Goal: Task Accomplishment & Management: Manage account settings

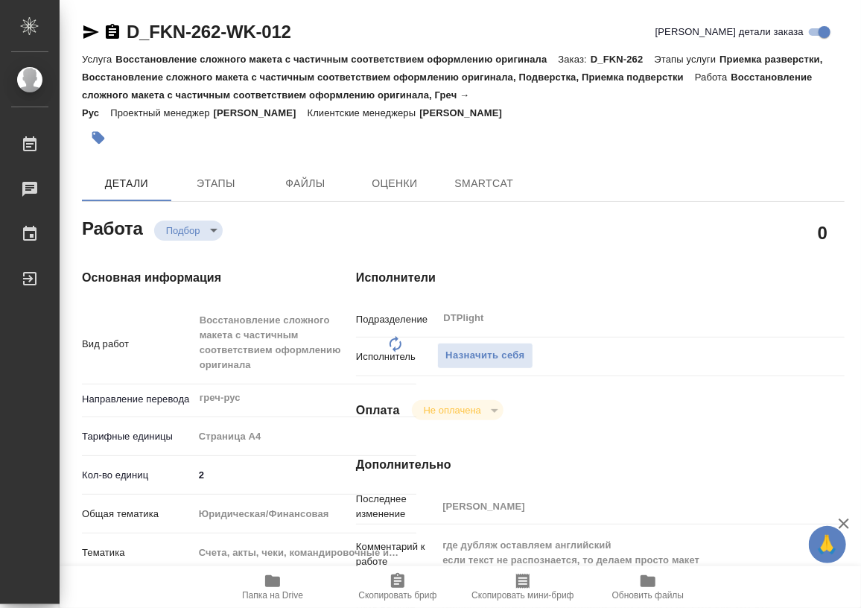
type textarea "x"
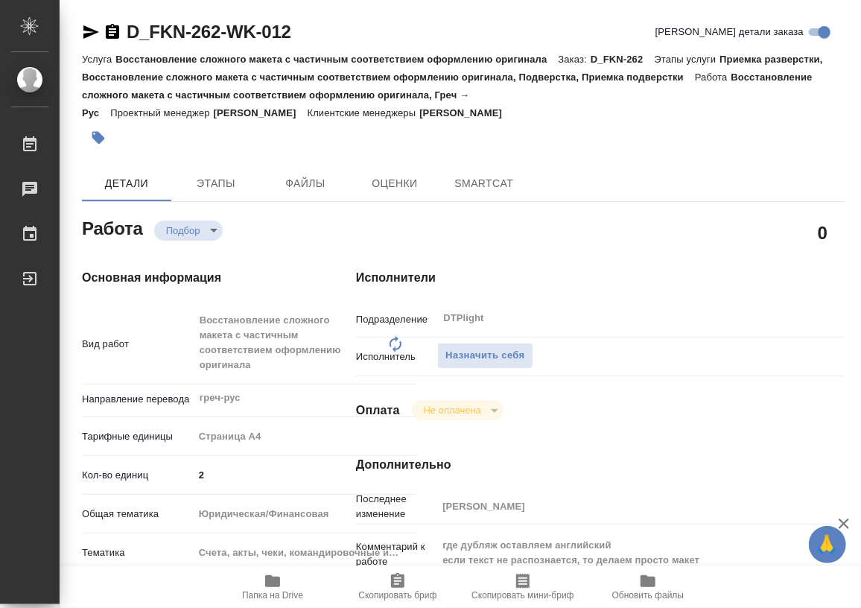
type textarea "x"
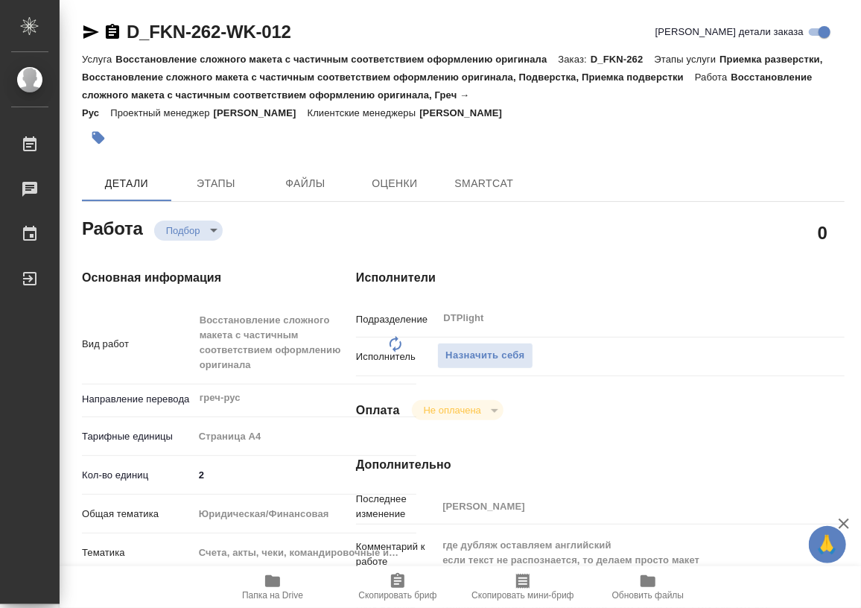
type textarea "x"
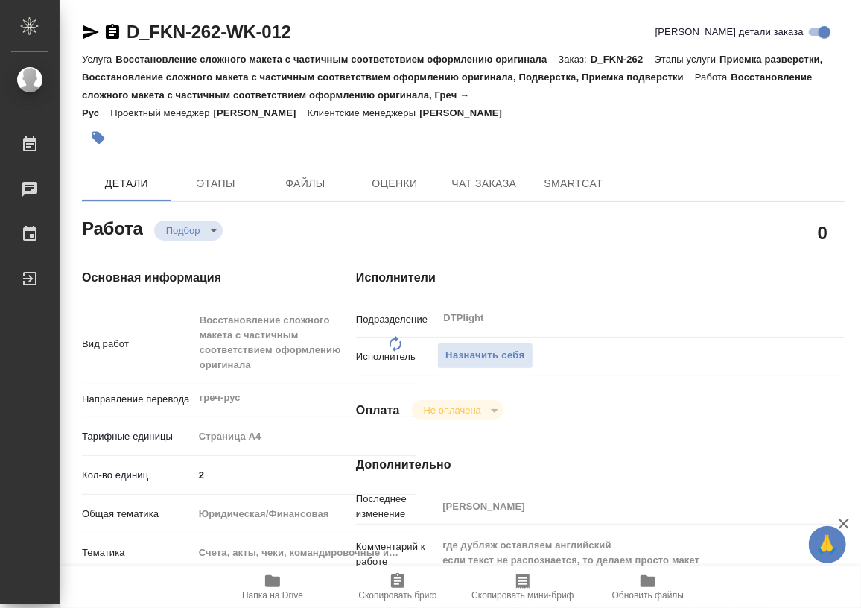
type textarea "x"
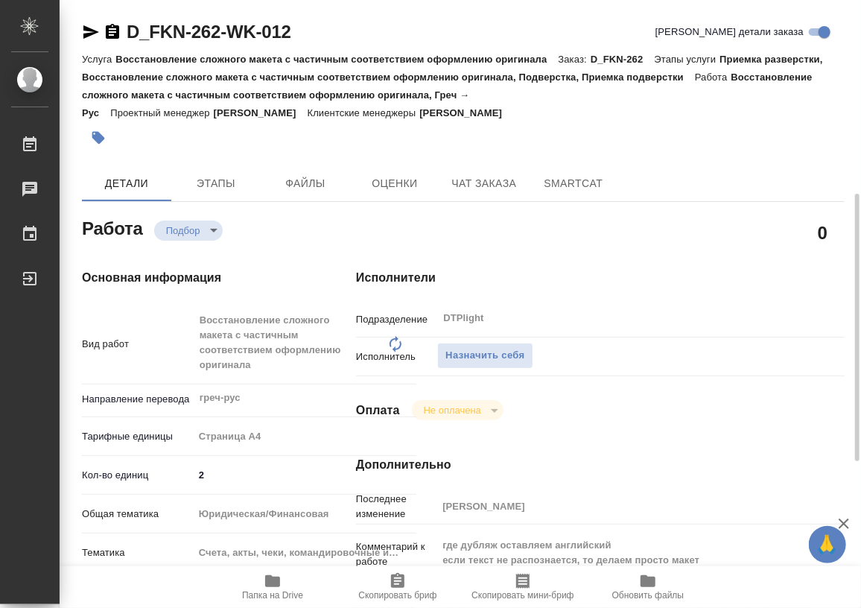
scroll to position [135, 0]
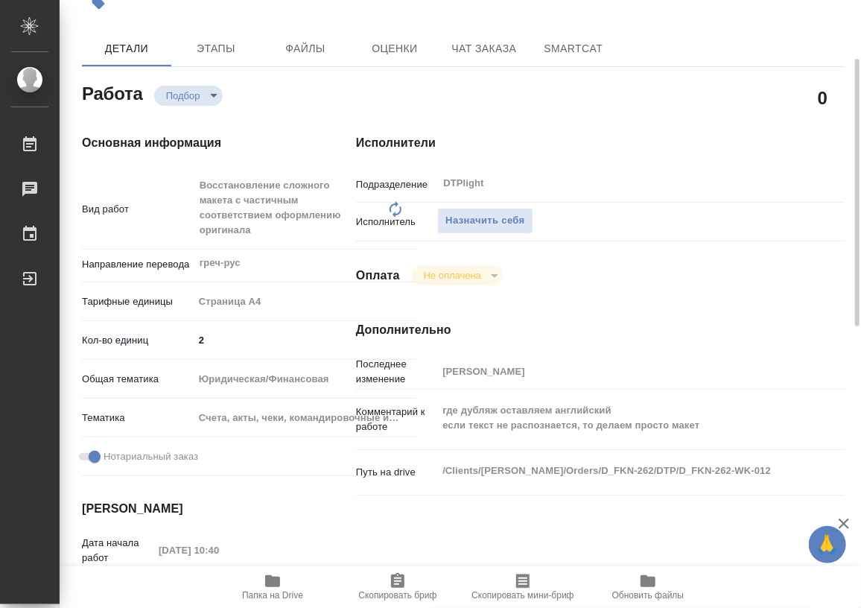
type textarea "x"
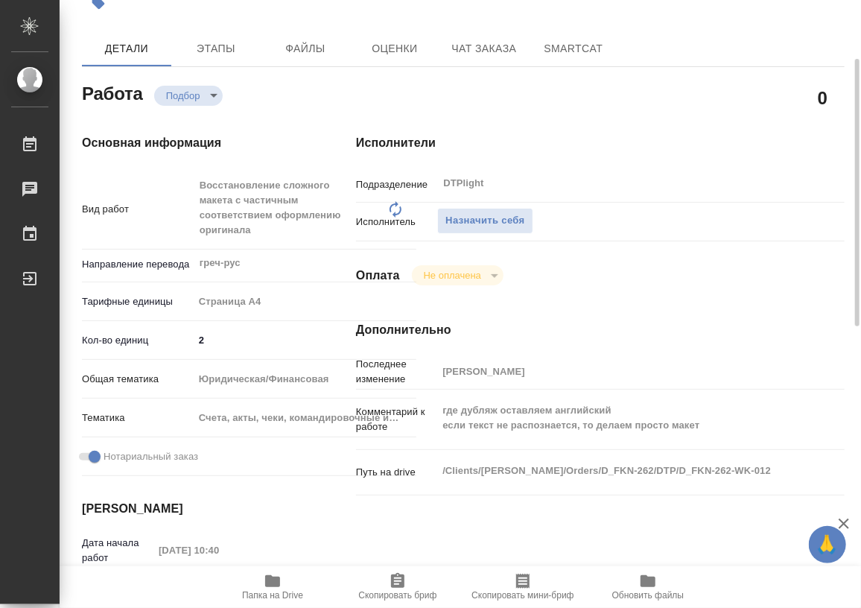
click at [272, 581] on icon "button" at bounding box center [272, 581] width 15 height 12
click at [484, 215] on span "Назначить себя" at bounding box center [485, 220] width 79 height 17
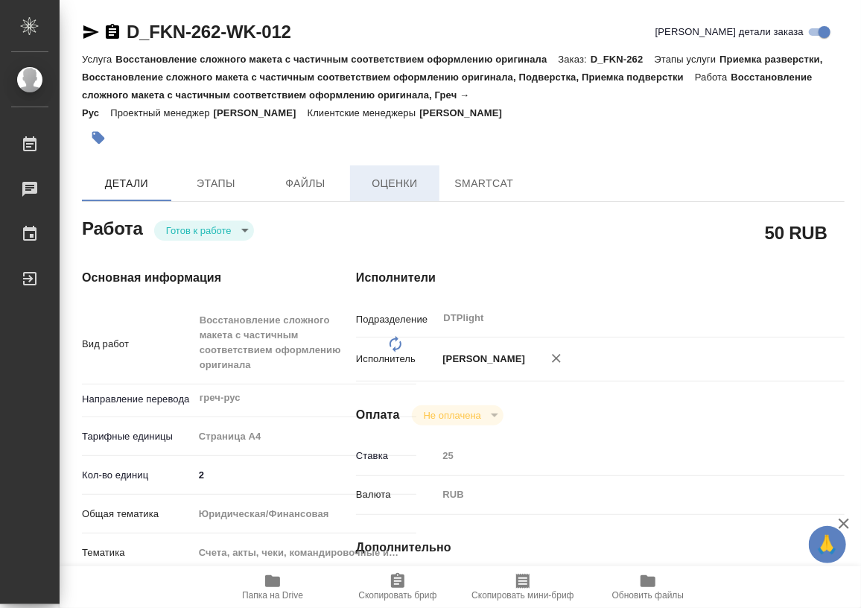
type textarea "x"
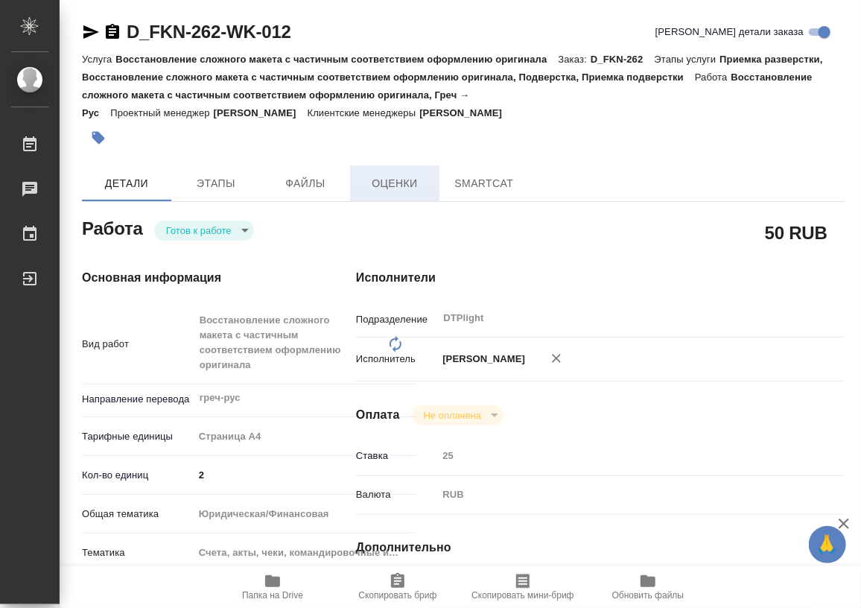
type textarea "x"
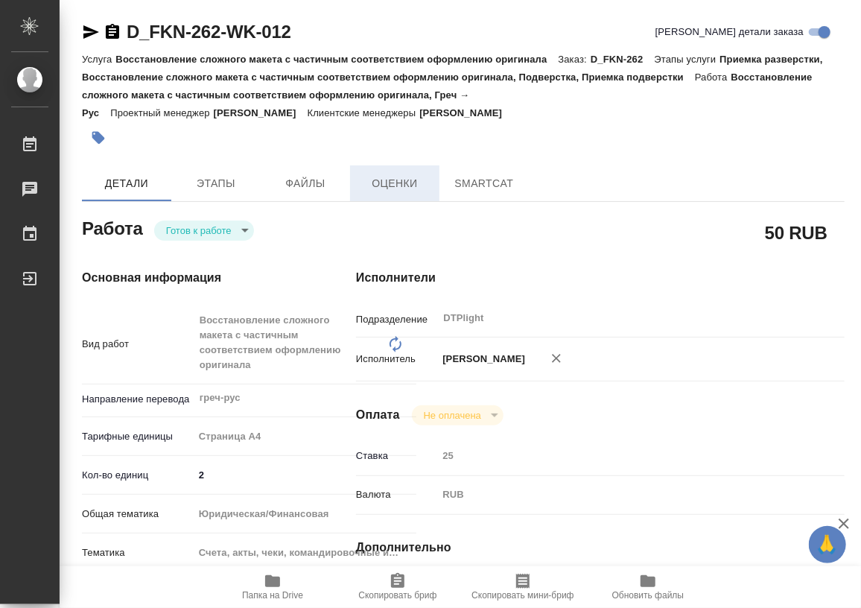
type textarea "x"
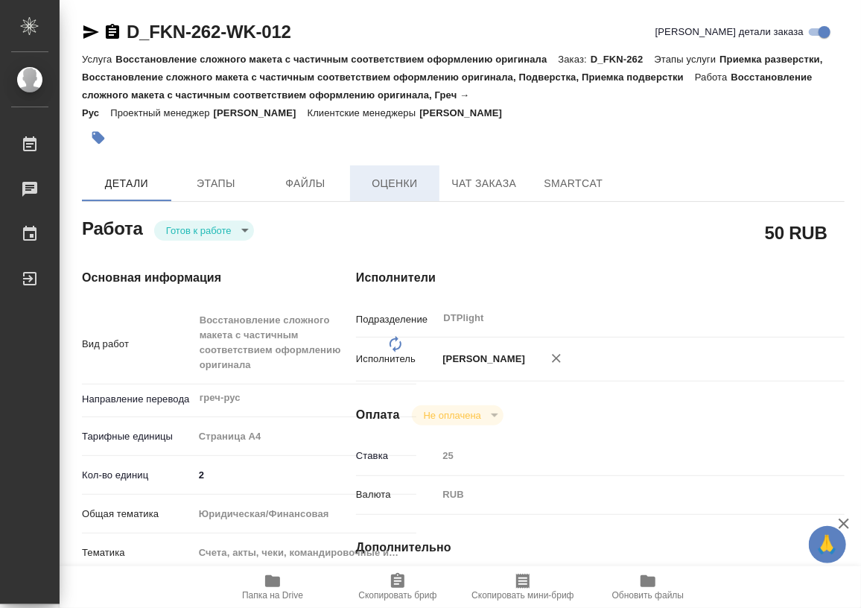
type textarea "x"
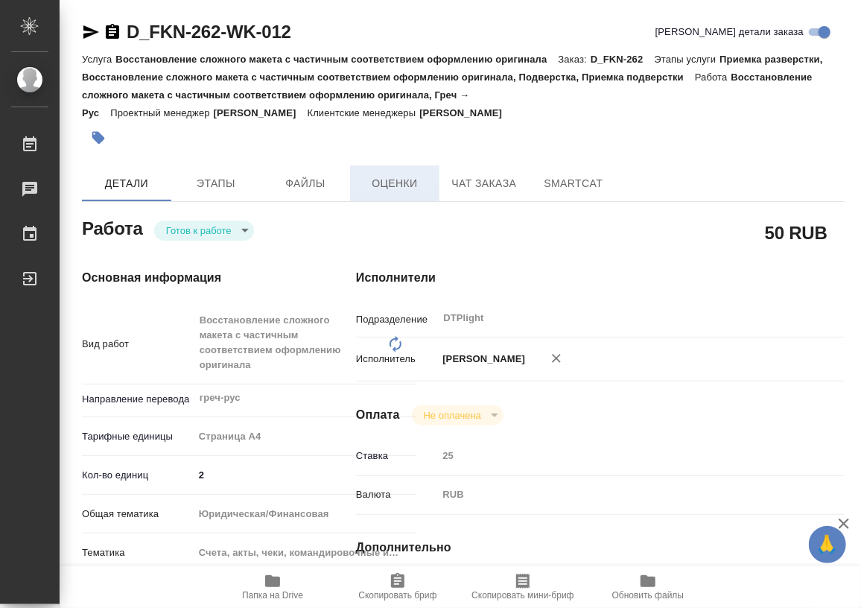
type textarea "x"
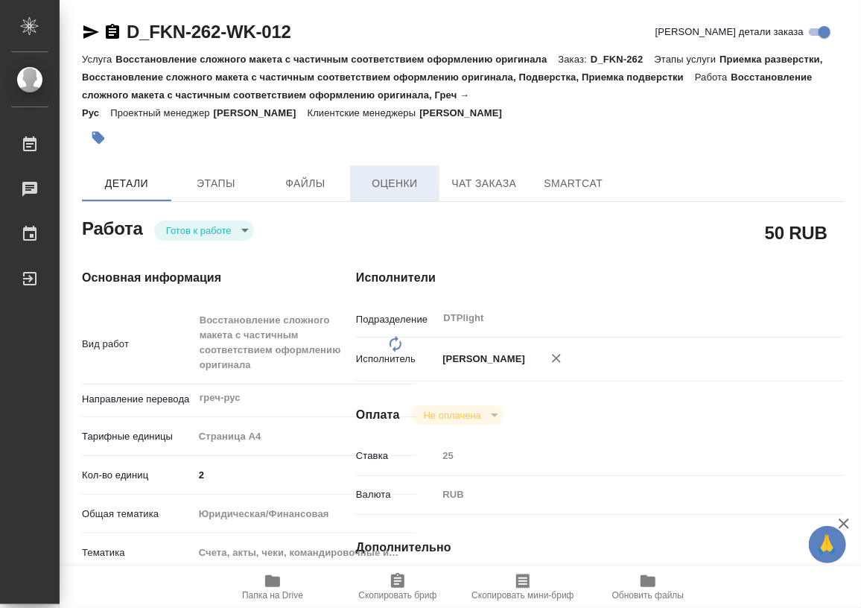
type textarea "x"
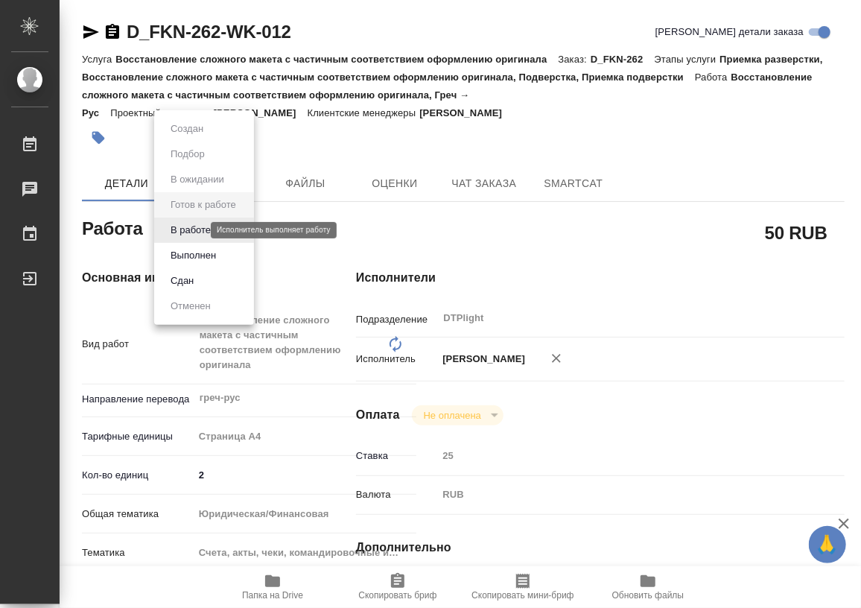
click at [200, 225] on body "🙏 .cls-1 fill:#fff; AWATERA Работы 0 Чаты График Выйти D_FKN-262-WK-012 Кратко …" at bounding box center [430, 304] width 861 height 608
click at [203, 232] on button "В работе" at bounding box center [190, 230] width 49 height 16
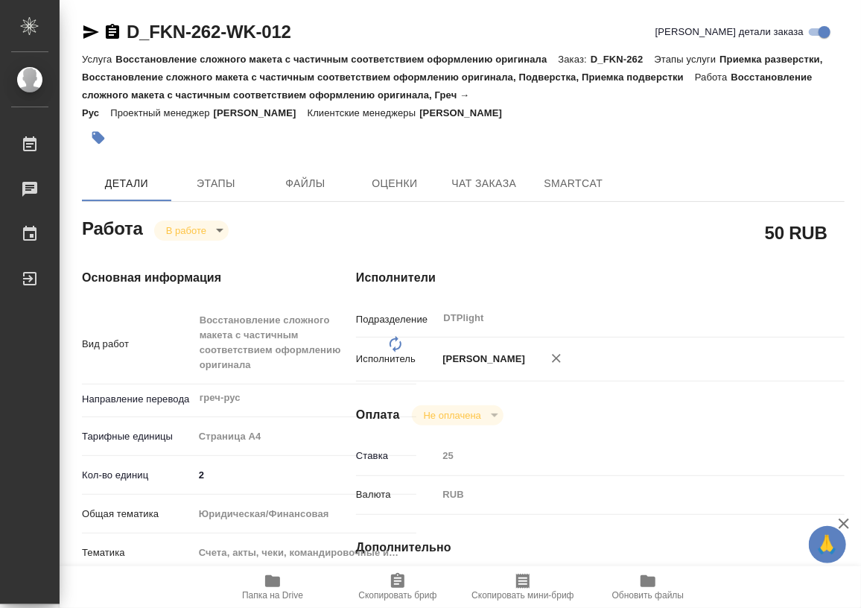
type textarea "x"
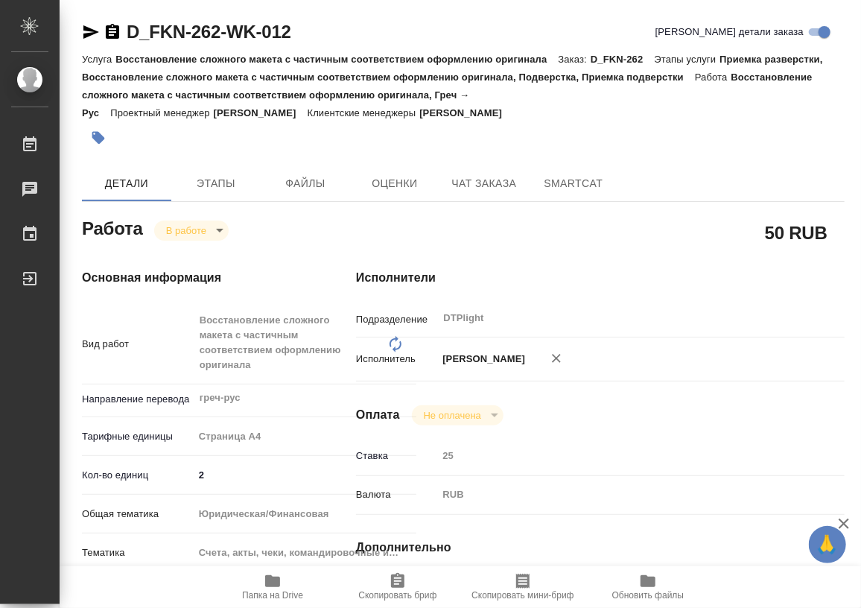
type textarea "x"
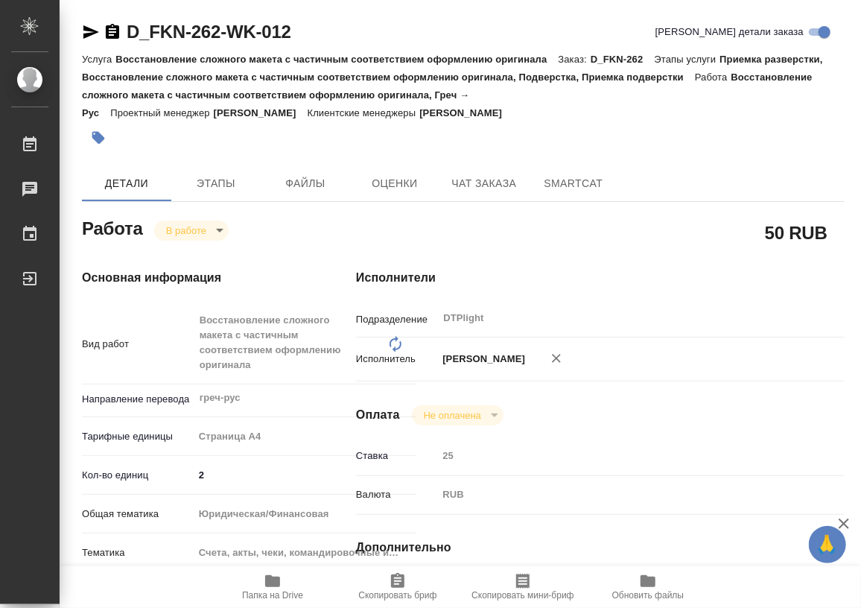
type textarea "x"
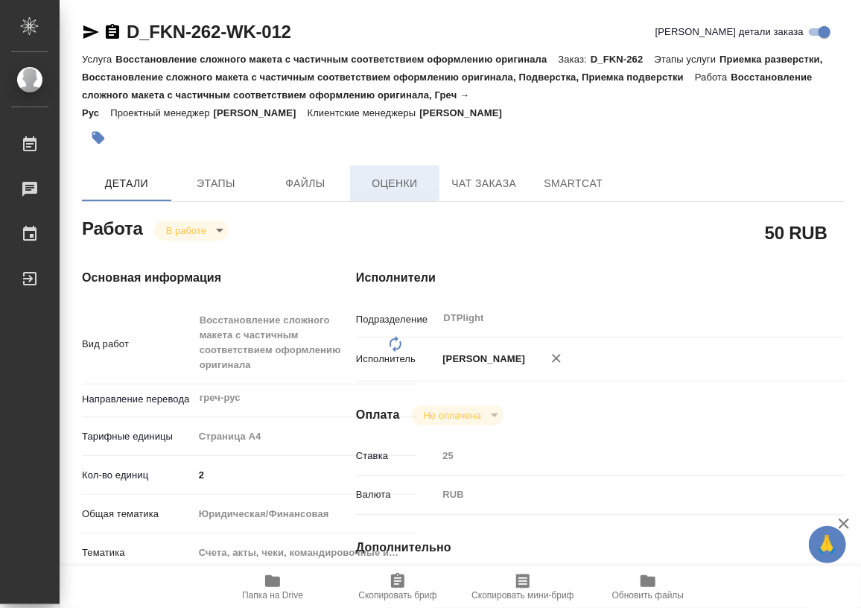
type textarea "x"
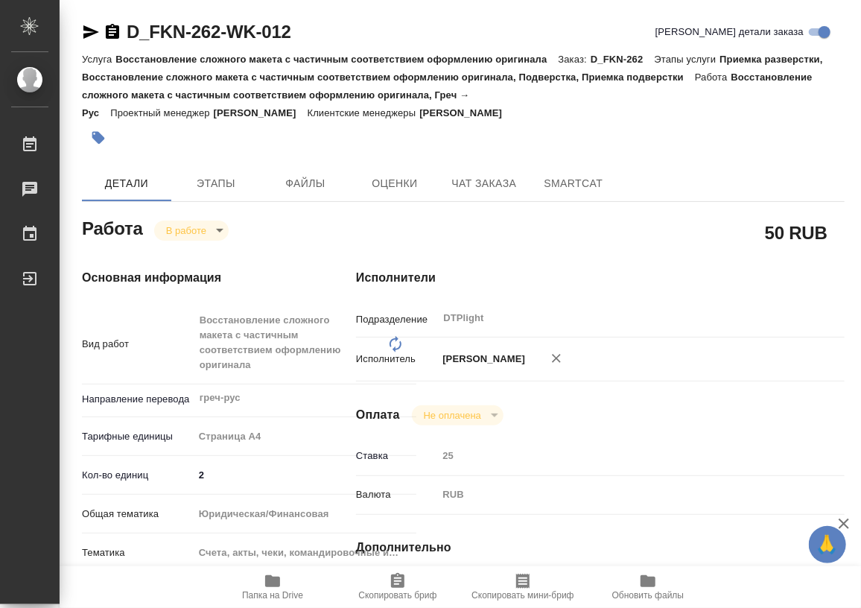
click at [113, 30] on icon "button" at bounding box center [112, 31] width 13 height 15
click at [113, 32] on icon "button" at bounding box center [113, 32] width 18 height 18
